Goal: Task Accomplishment & Management: Complete application form

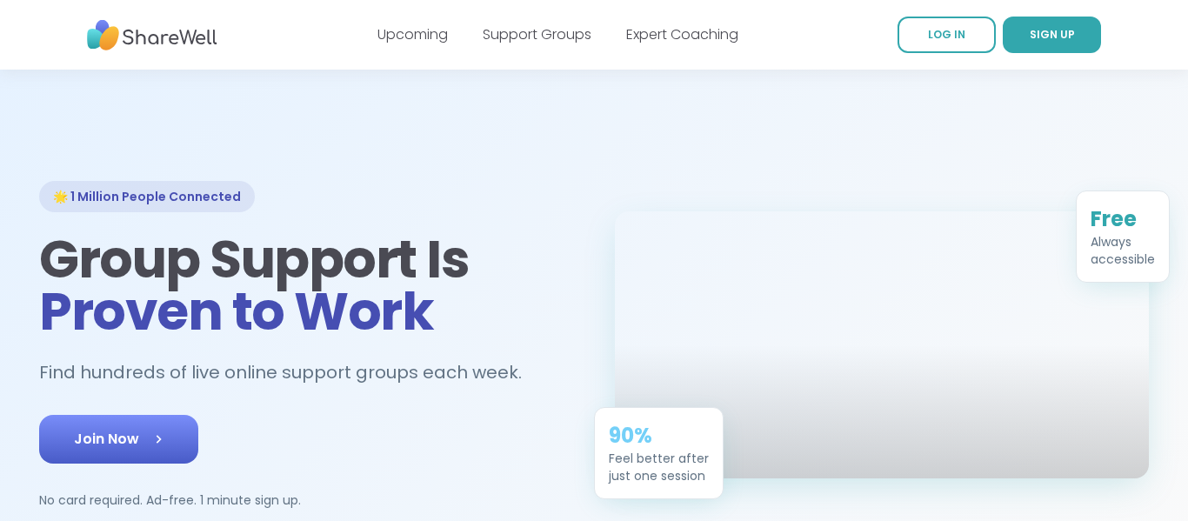
click at [137, 450] on link "Join Now" at bounding box center [118, 439] width 159 height 49
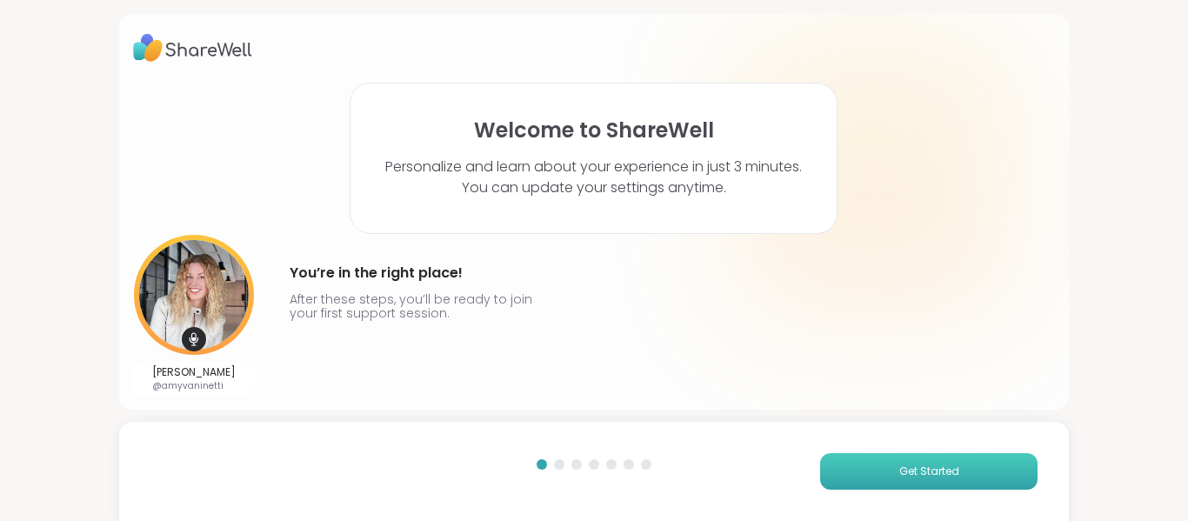
click at [988, 473] on button "Get Started" at bounding box center [928, 471] width 217 height 37
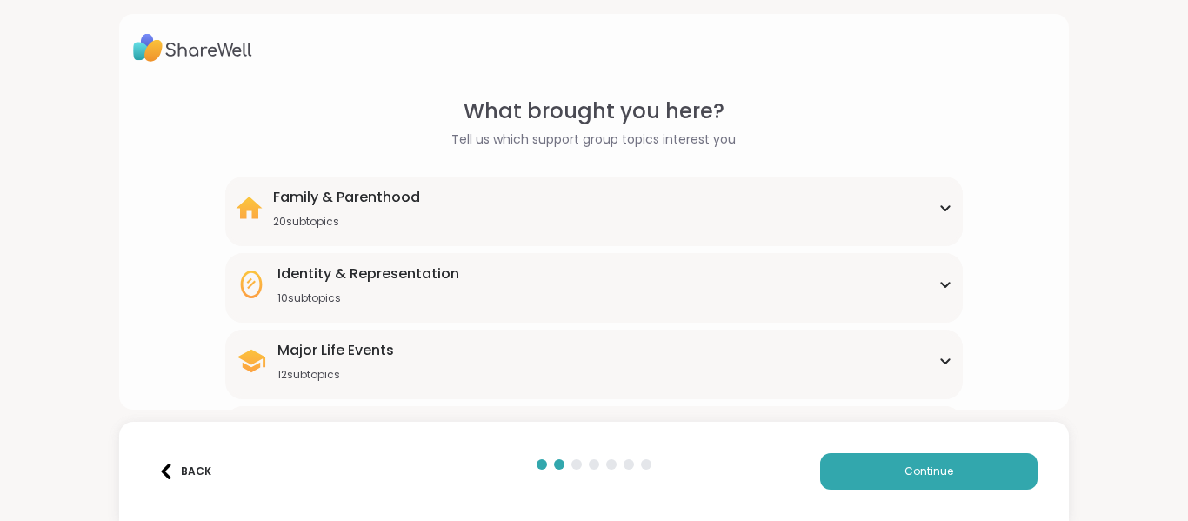
click at [696, 360] on div "Major Life Events 12 subtopics" at bounding box center [594, 361] width 717 height 42
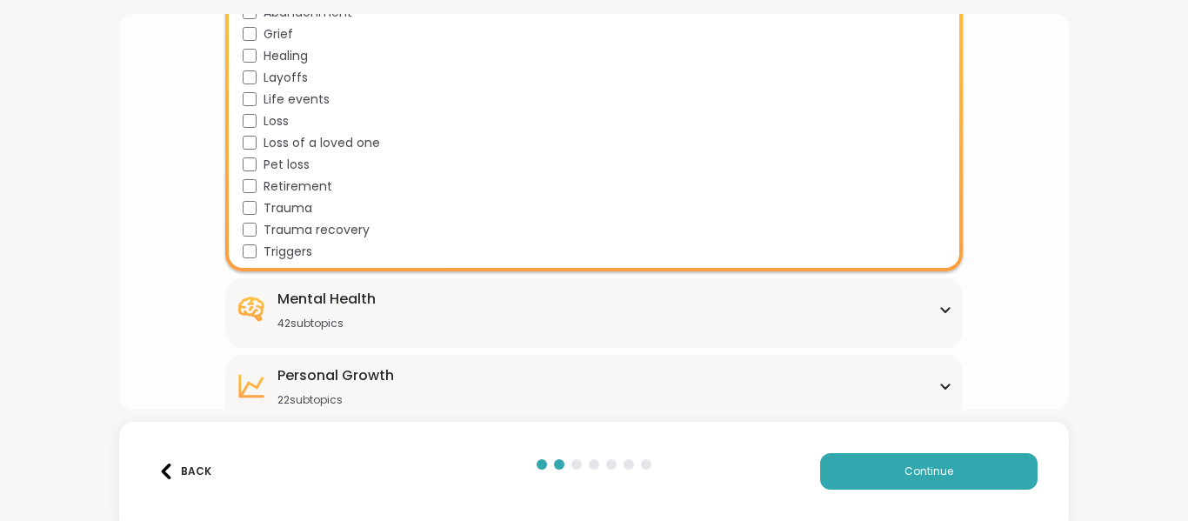
scroll to position [381, 0]
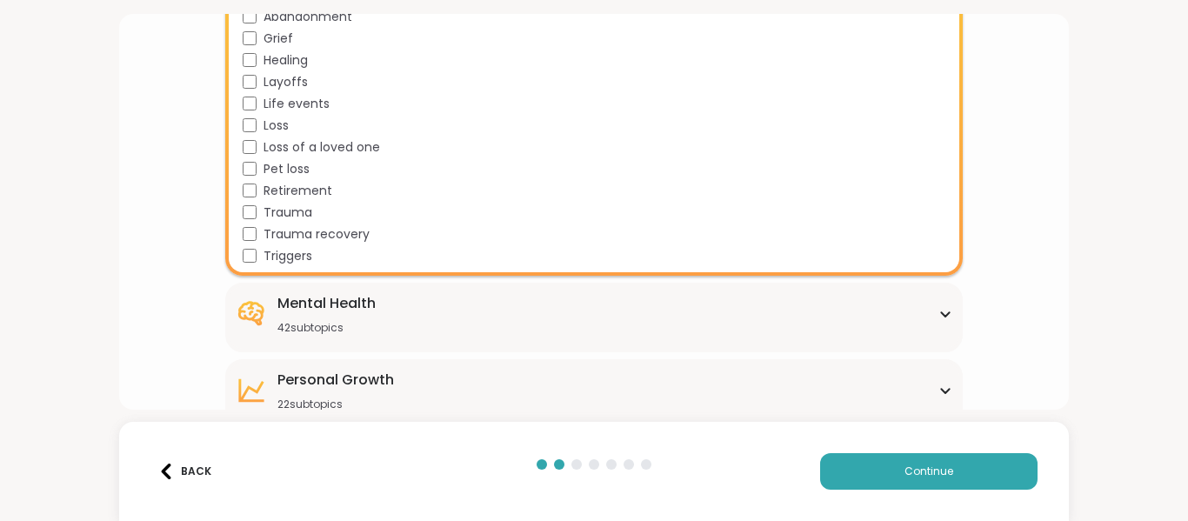
click at [257, 130] on div "Loss" at bounding box center [598, 126] width 710 height 18
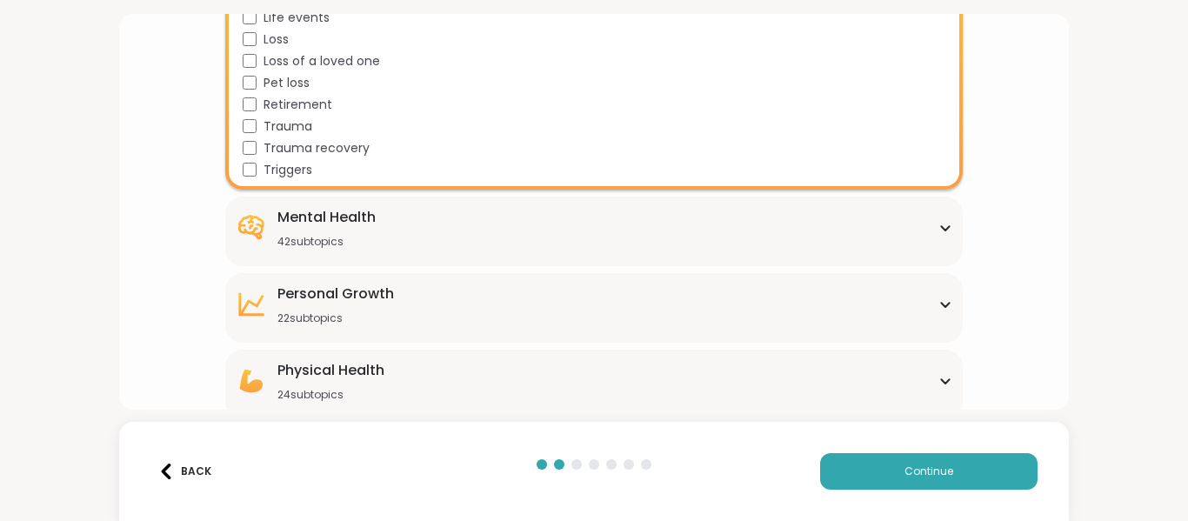
scroll to position [553, 0]
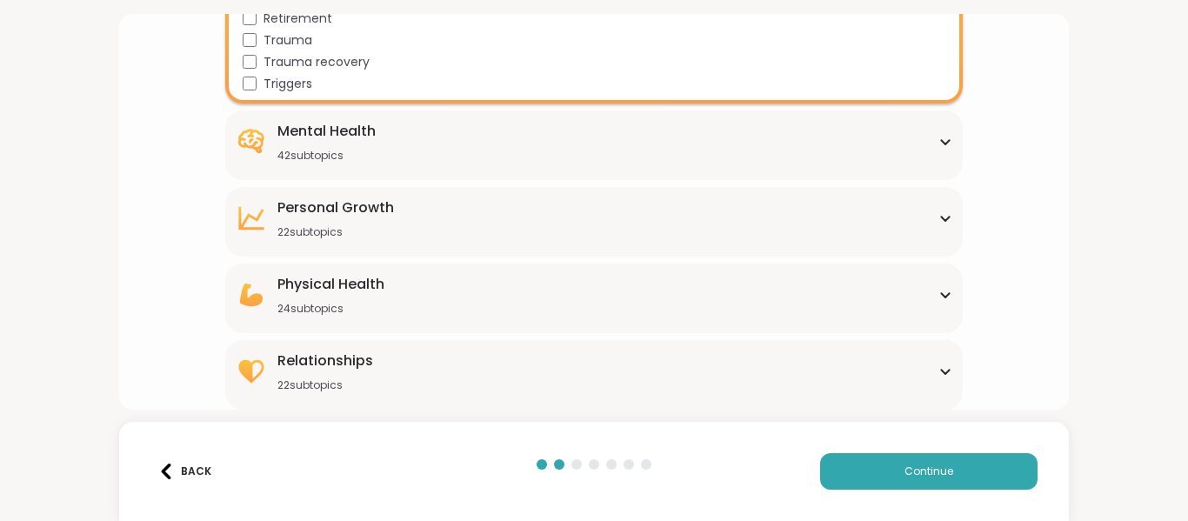
click at [419, 277] on div "Physical Health 24 subtopics" at bounding box center [594, 295] width 717 height 42
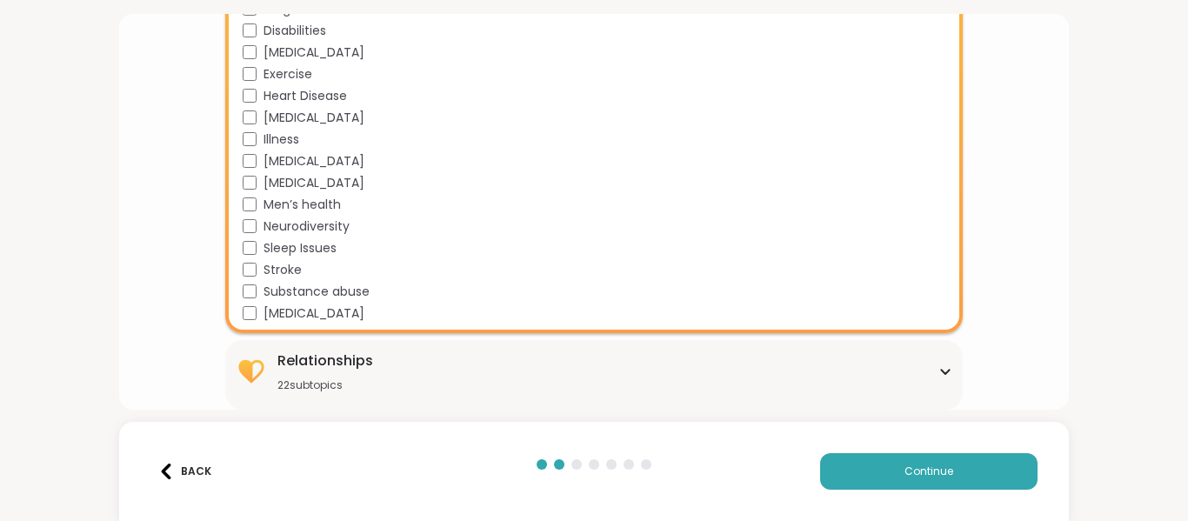
scroll to position [1069, 0]
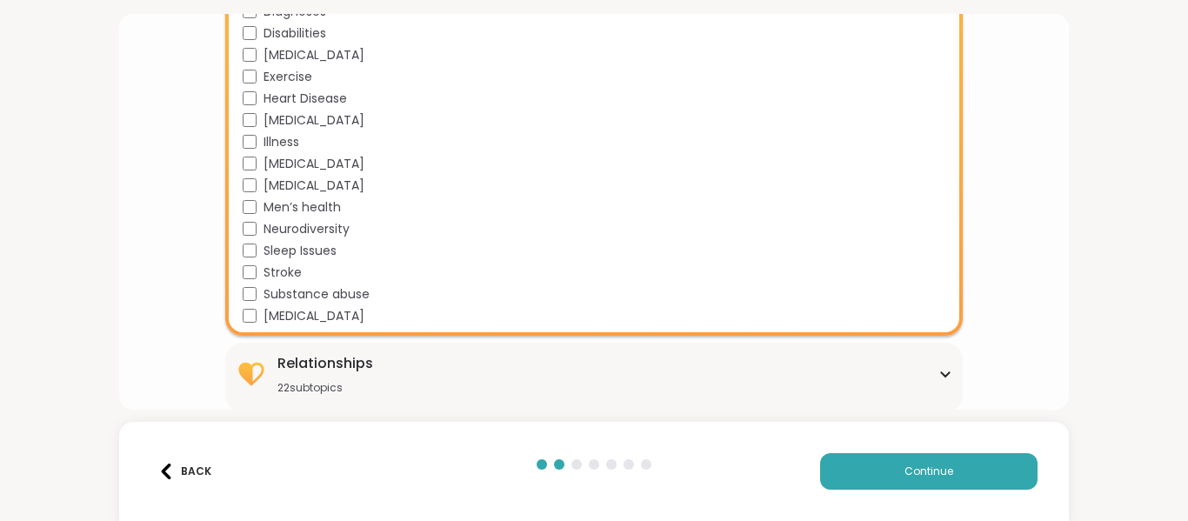
click at [375, 353] on div "Relationships 22 subtopics" at bounding box center [594, 374] width 717 height 42
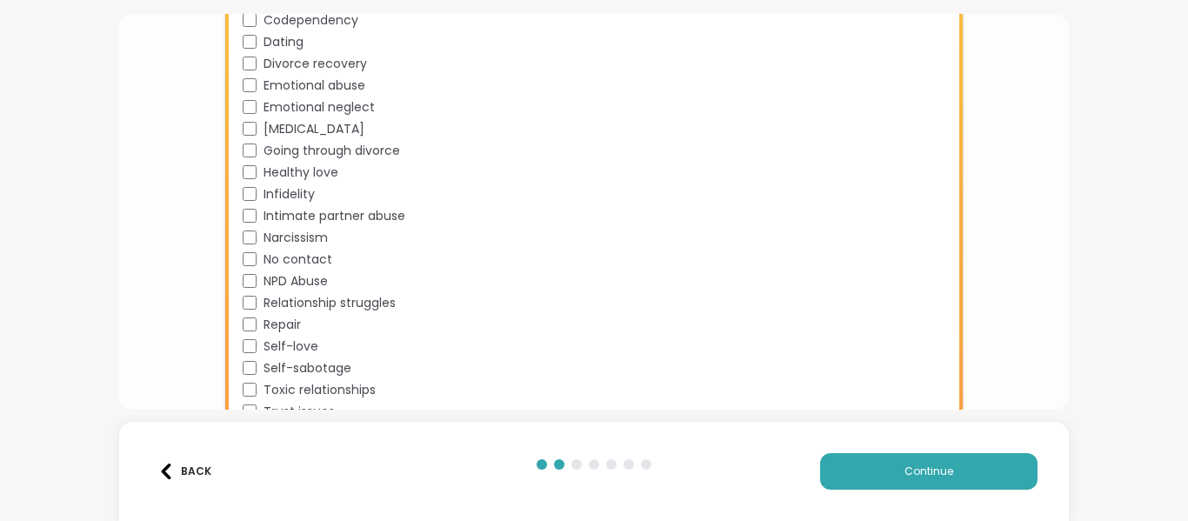
scroll to position [1546, 0]
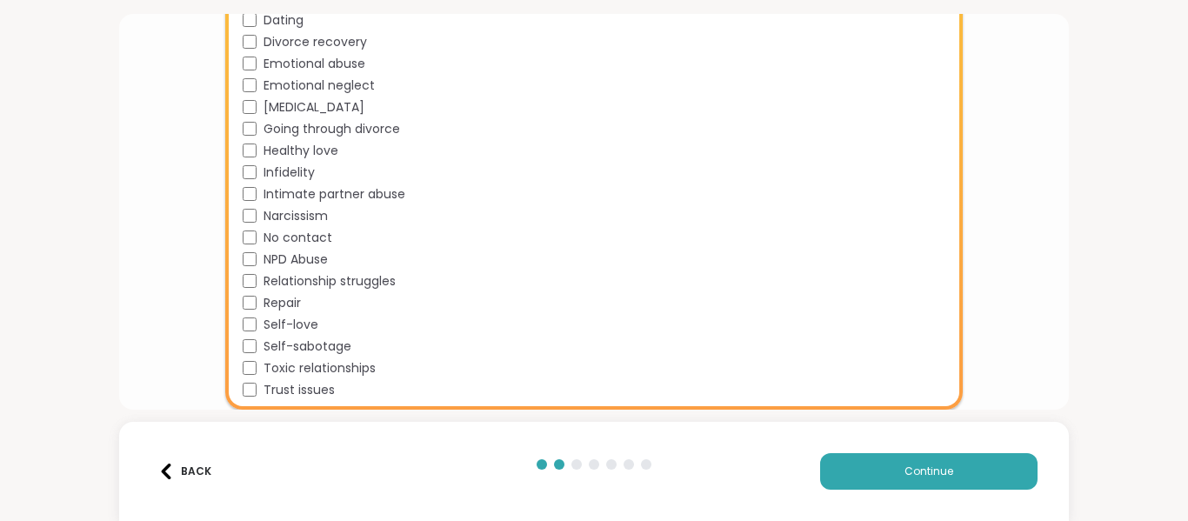
click at [328, 391] on span "Trust issues" at bounding box center [298, 390] width 71 height 18
click at [345, 370] on span "Toxic relationships" at bounding box center [319, 368] width 112 height 18
click at [962, 463] on button "Continue" at bounding box center [928, 471] width 217 height 37
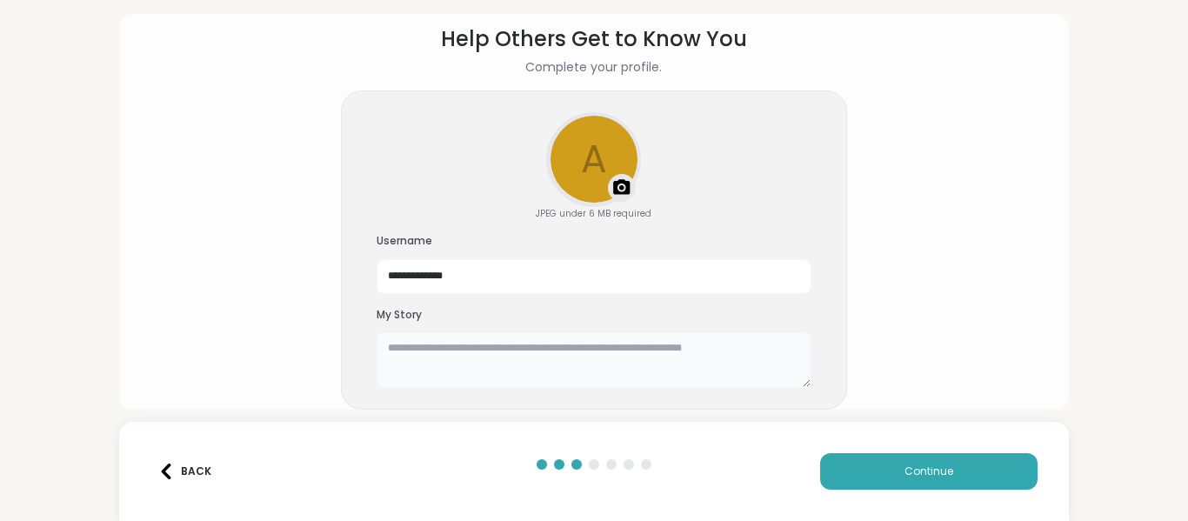
click at [767, 349] on textarea at bounding box center [594, 360] width 435 height 56
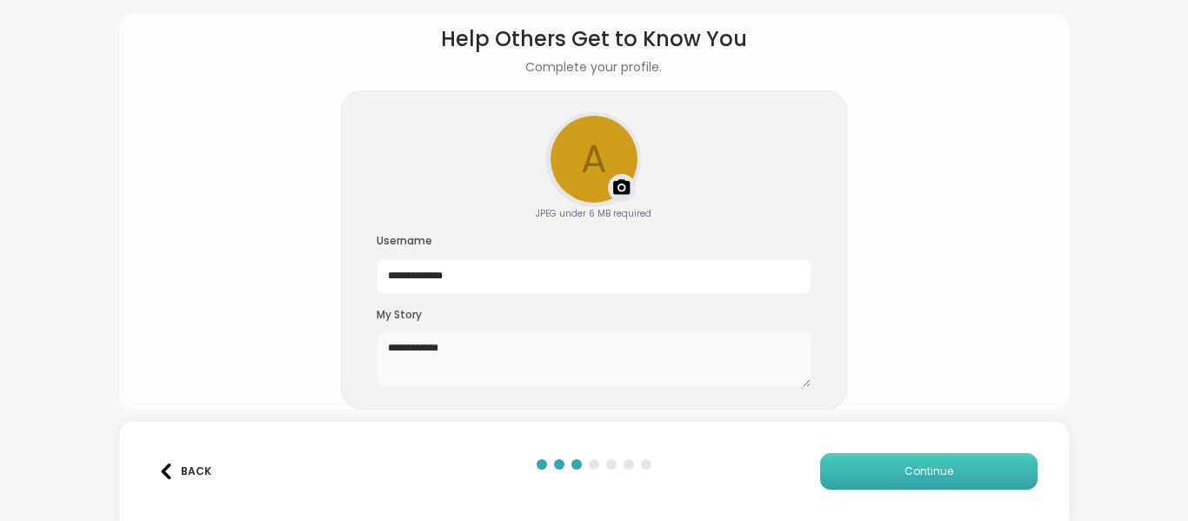
type textarea "**********"
click at [928, 462] on button "Continue" at bounding box center [928, 471] width 217 height 37
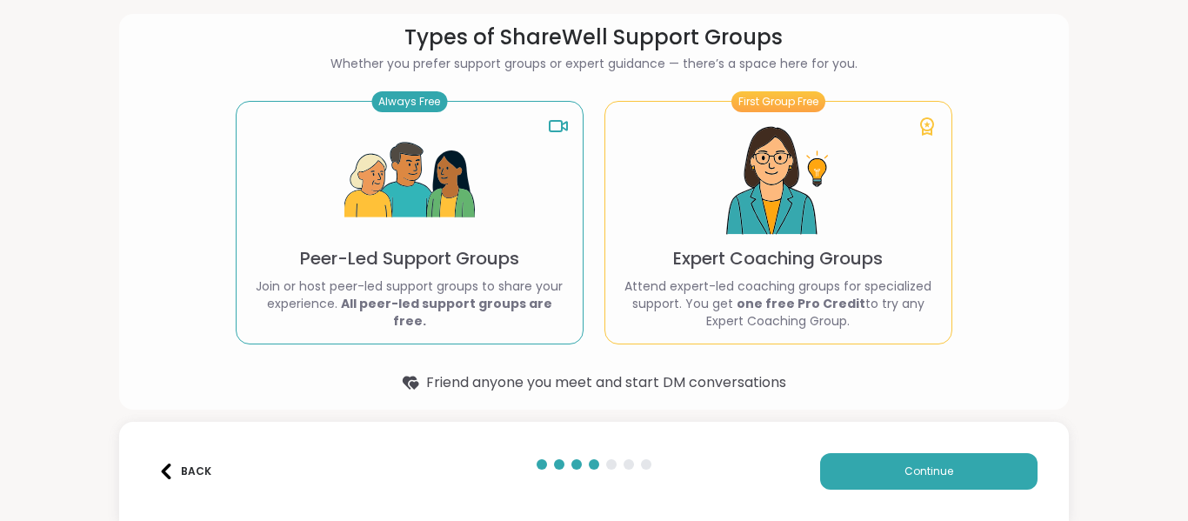
click at [476, 222] on div "Always Free Peer-Led Support Groups Join or host peer-led support groups to sha…" at bounding box center [410, 222] width 348 height 243
click at [877, 475] on button "Continue" at bounding box center [928, 471] width 217 height 37
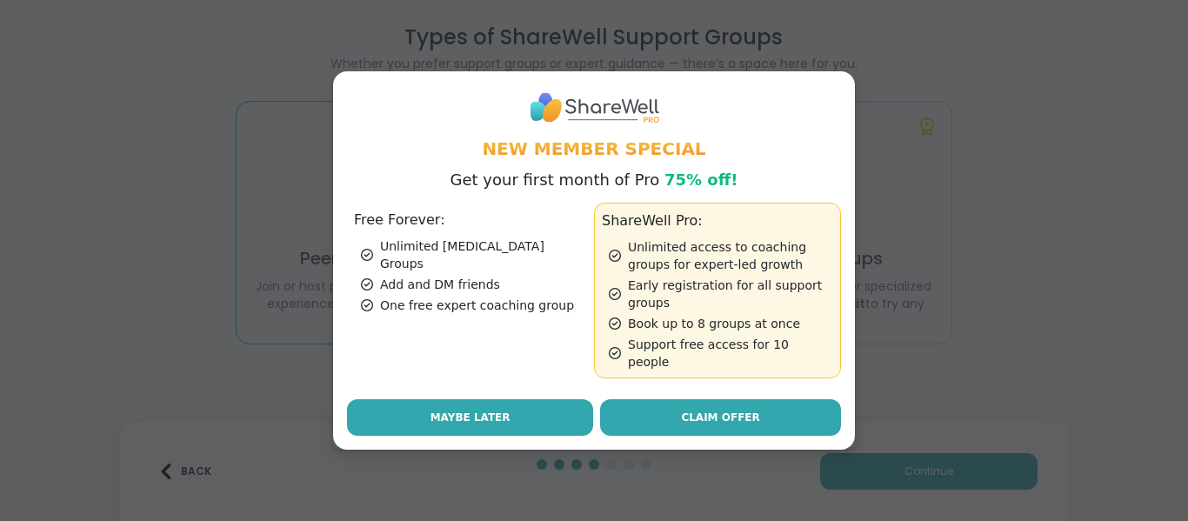
click at [495, 410] on span "Maybe Later" at bounding box center [470, 418] width 80 height 16
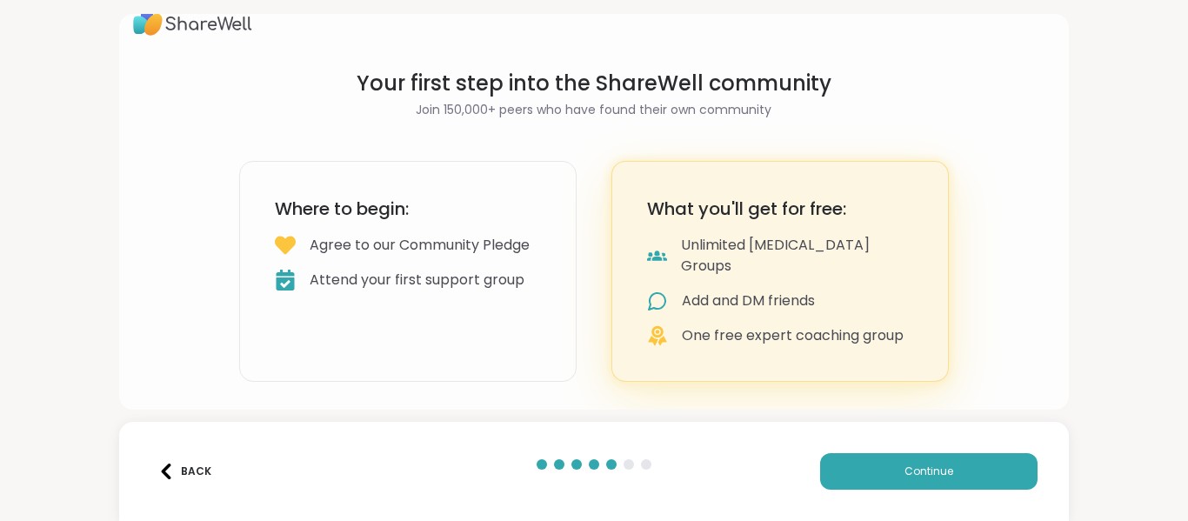
scroll to position [5, 0]
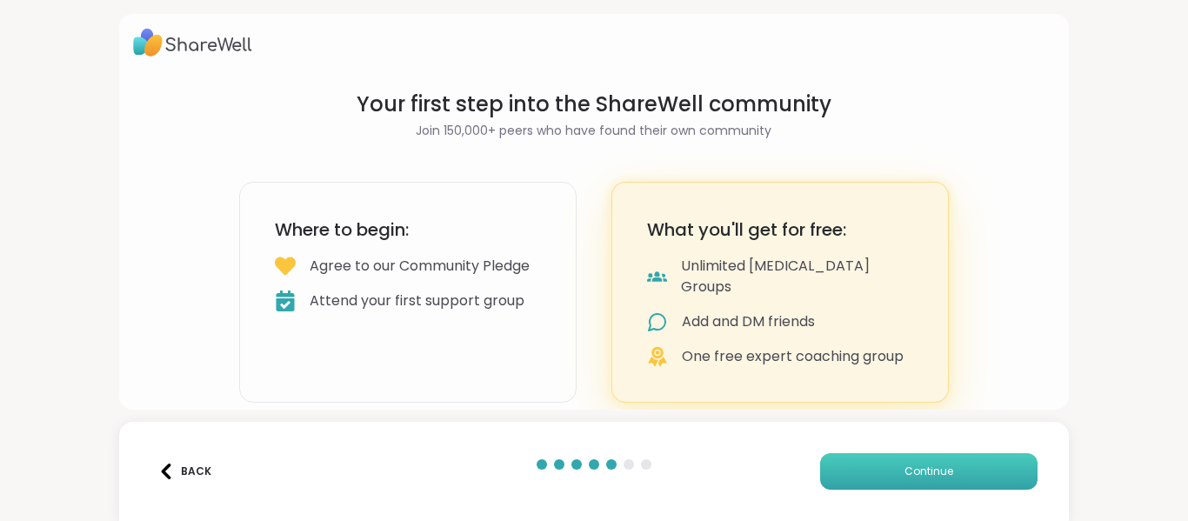
click at [838, 462] on button "Continue" at bounding box center [928, 471] width 217 height 37
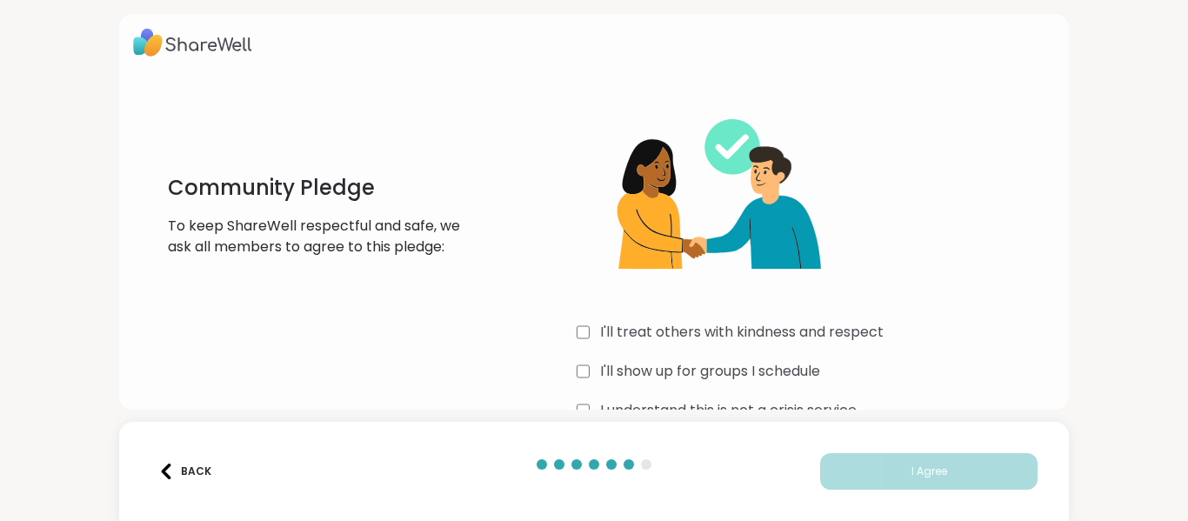
click at [620, 337] on label "I'll treat others with kindness and respect" at bounding box center [741, 332] width 283 height 21
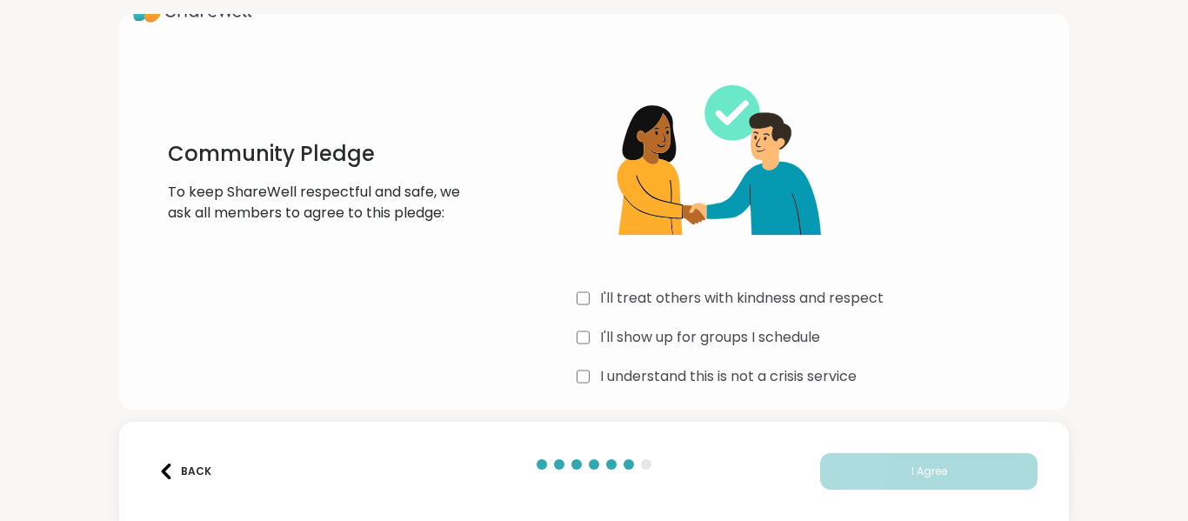
click at [620, 337] on label "I'll show up for groups I schedule" at bounding box center [710, 337] width 220 height 21
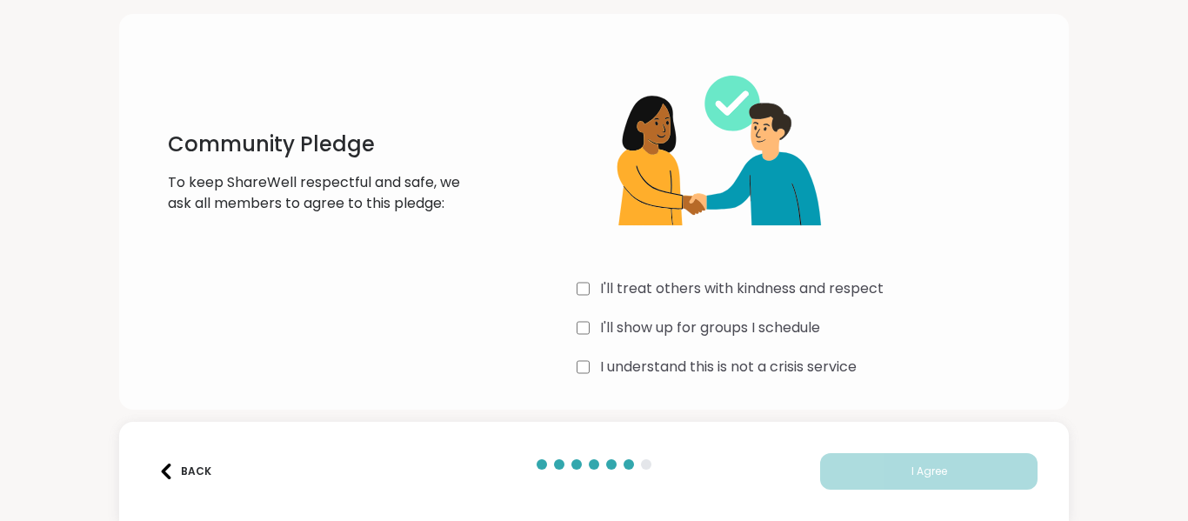
click at [621, 370] on label "I understand this is not a crisis service" at bounding box center [728, 367] width 257 height 21
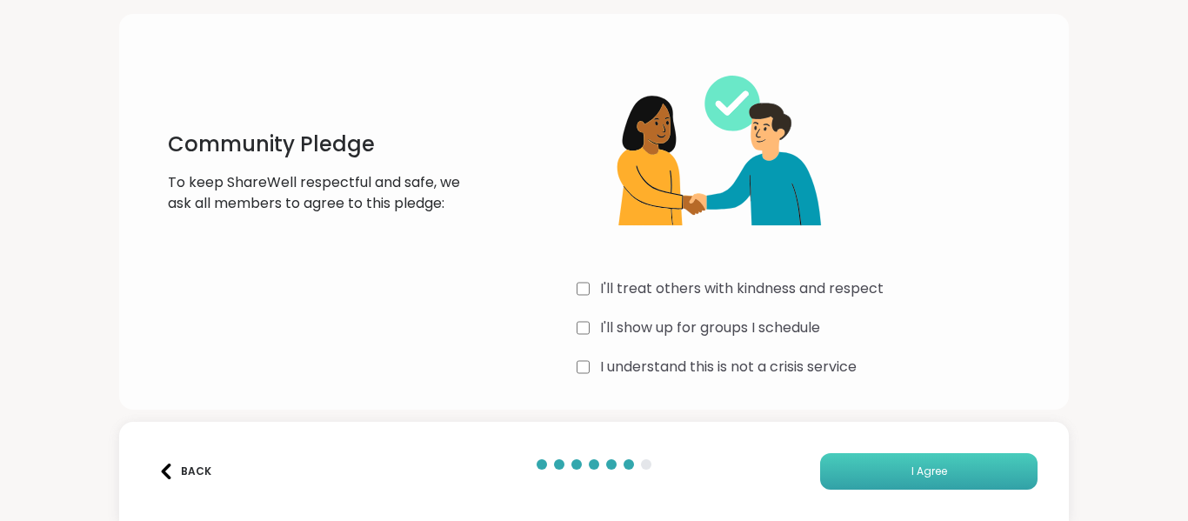
click at [893, 483] on button "I Agree" at bounding box center [928, 471] width 217 height 37
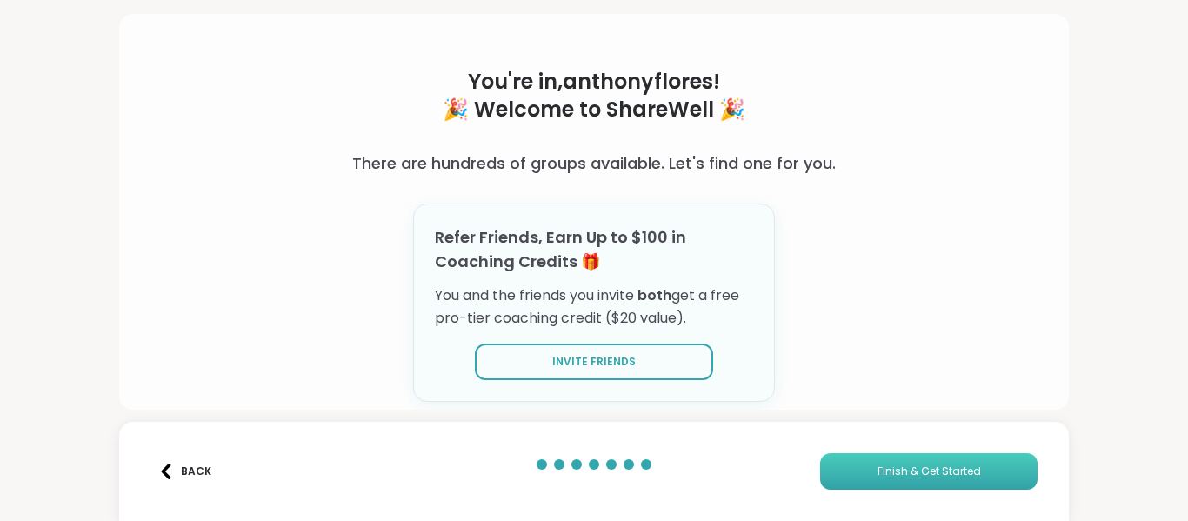
click at [880, 473] on span "Finish & Get Started" at bounding box center [928, 471] width 103 height 16
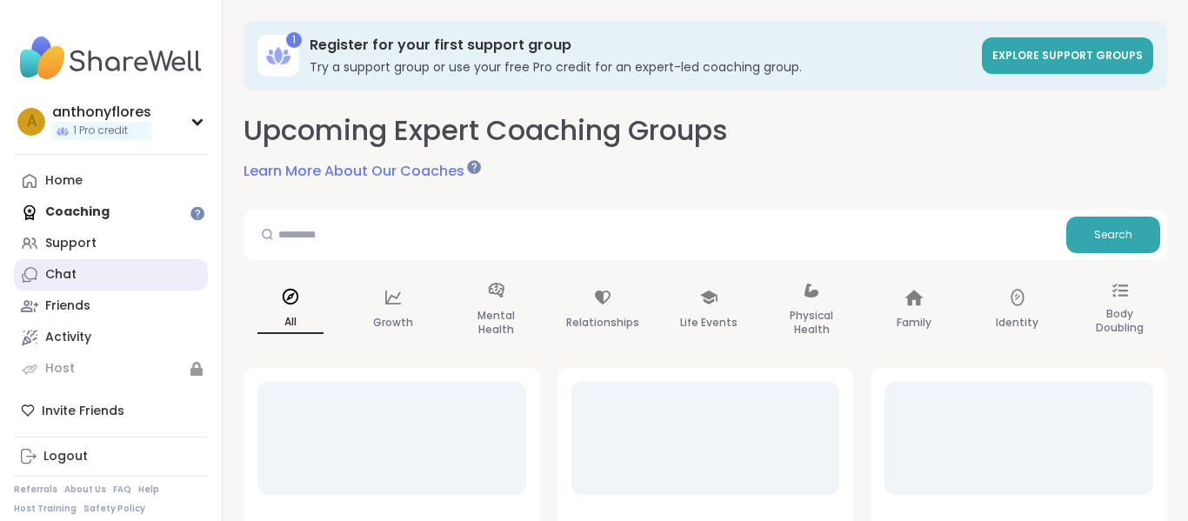
click at [102, 288] on link "Chat" at bounding box center [111, 274] width 194 height 31
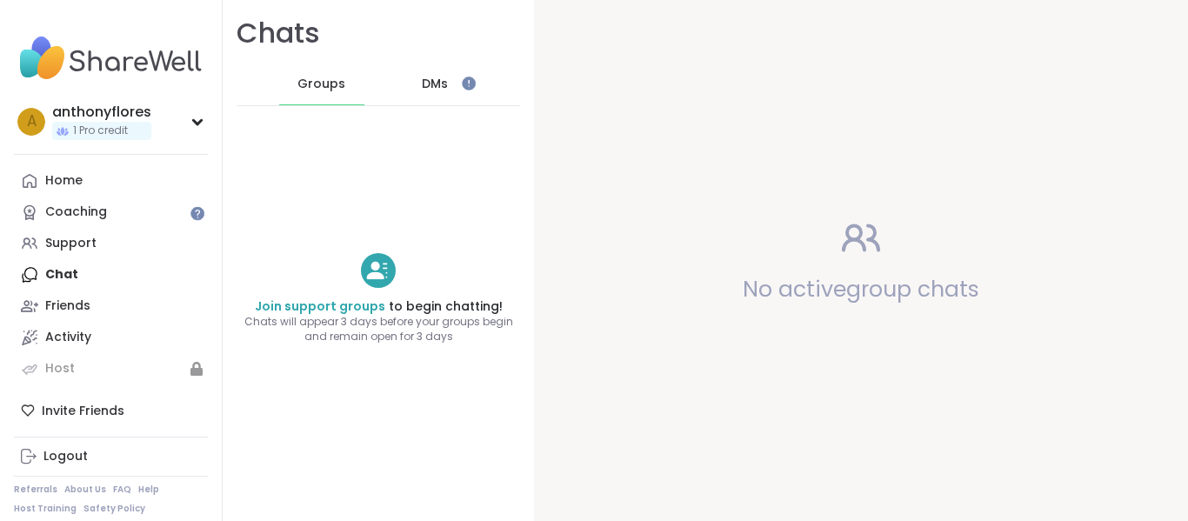
click at [430, 91] on span "DMs" at bounding box center [435, 84] width 26 height 17
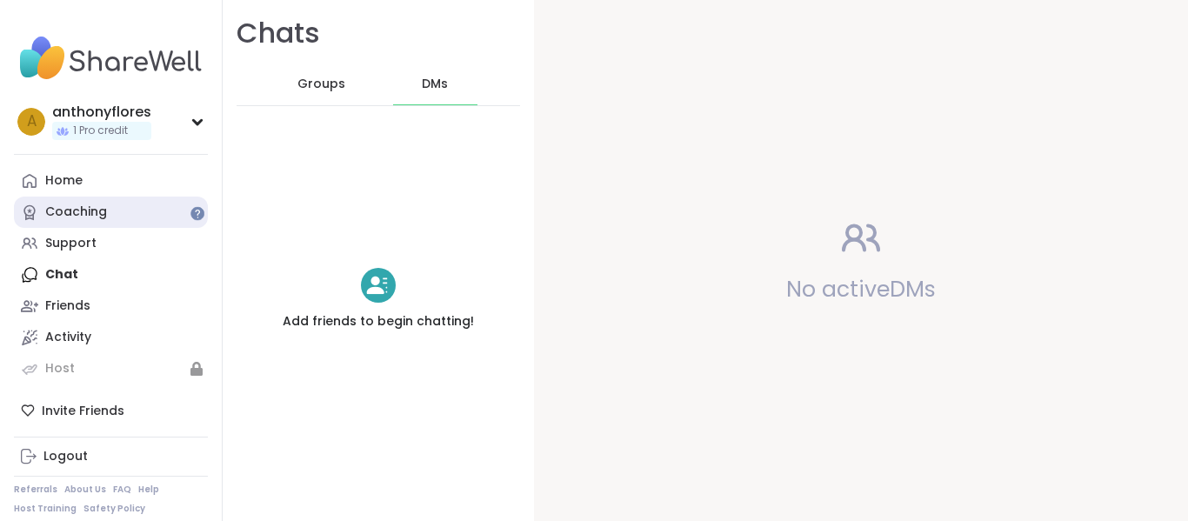
click at [178, 209] on link "Coaching" at bounding box center [111, 212] width 194 height 31
